Goal: Navigation & Orientation: Find specific page/section

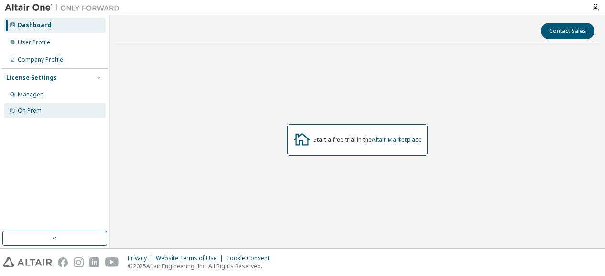
click at [77, 112] on div "On Prem" at bounding box center [55, 110] width 102 height 15
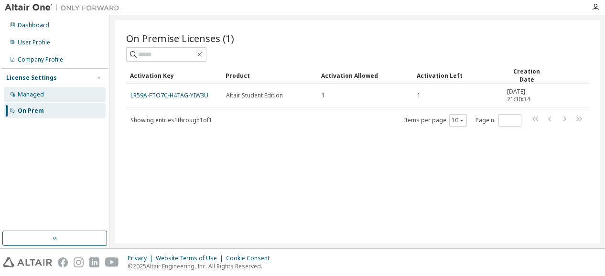
click at [53, 94] on div "Managed" at bounding box center [55, 94] width 102 height 15
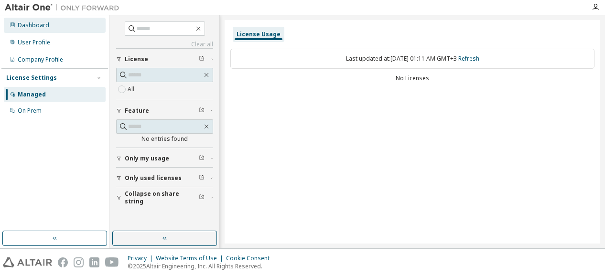
click at [71, 27] on div "Dashboard" at bounding box center [55, 25] width 102 height 15
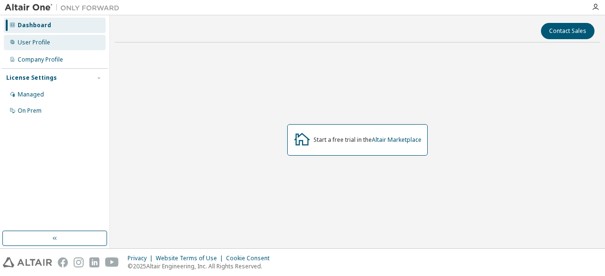
click at [66, 40] on div "User Profile" at bounding box center [55, 42] width 102 height 15
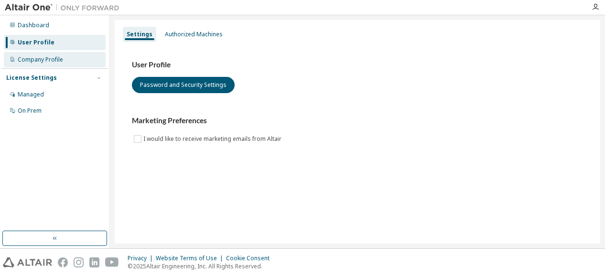
click at [64, 64] on div "Company Profile" at bounding box center [55, 59] width 102 height 15
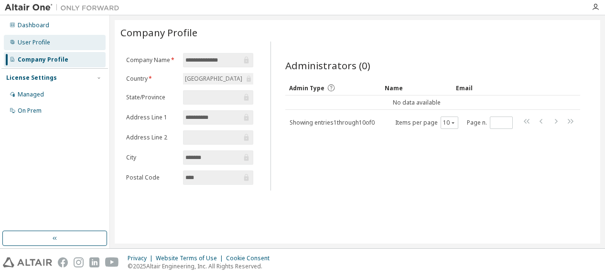
click at [77, 45] on div "User Profile" at bounding box center [55, 42] width 102 height 15
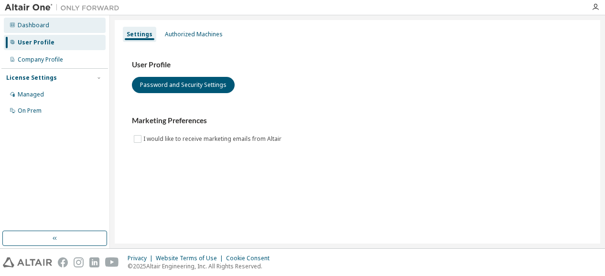
click at [77, 24] on div "Dashboard" at bounding box center [55, 25] width 102 height 15
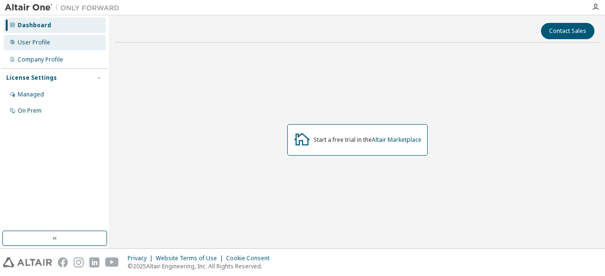
click at [72, 41] on div "User Profile" at bounding box center [55, 42] width 102 height 15
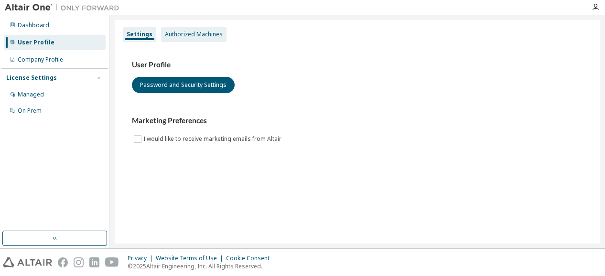
click at [209, 33] on div "Authorized Machines" at bounding box center [194, 35] width 58 height 8
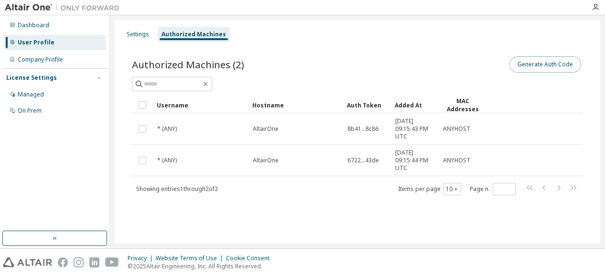
click at [538, 66] on button "Generate Auth Code" at bounding box center [545, 64] width 72 height 16
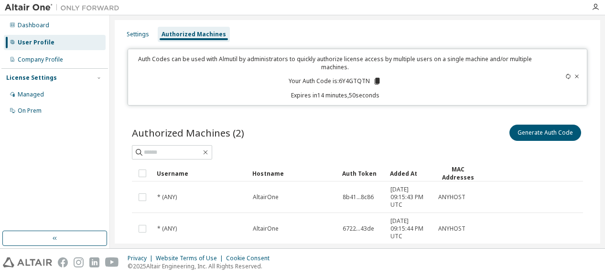
click at [574, 74] on icon at bounding box center [577, 77] width 6 height 6
